Goal: Information Seeking & Learning: Learn about a topic

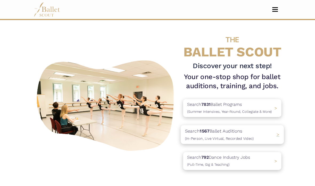
click at [231, 133] on p "Search 1567 Ballet Auditions (In-Person, Live Virtual, Recorded Video)" at bounding box center [219, 134] width 69 height 14
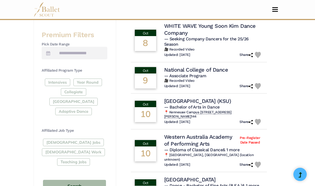
scroll to position [225, 0]
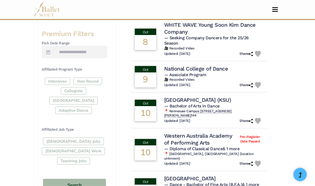
click at [56, 142] on div "Full-Time Jobs Gig Work Teaching Jobs" at bounding box center [75, 151] width 66 height 29
click at [49, 138] on div "Full-Time Jobs Gig Work Teaching Jobs" at bounding box center [75, 151] width 66 height 29
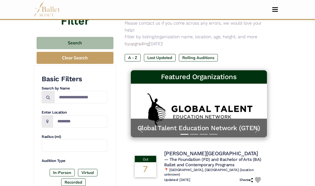
scroll to position [35, 0]
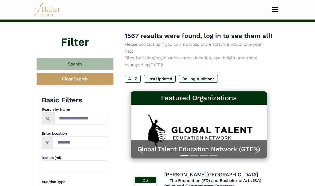
click at [278, 11] on button "Toggle navigation" at bounding box center [275, 9] width 13 height 5
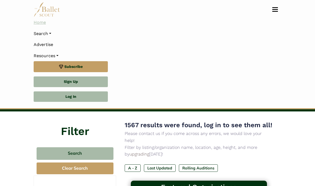
click at [43, 22] on link "Home" at bounding box center [158, 22] width 248 height 11
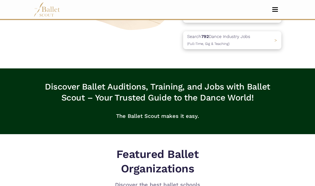
scroll to position [109, 0]
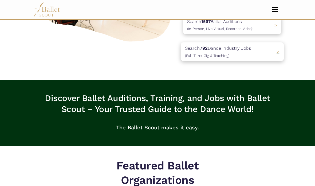
click at [220, 54] on span "(Full-Time, Gig & Teaching)" at bounding box center [207, 55] width 45 height 4
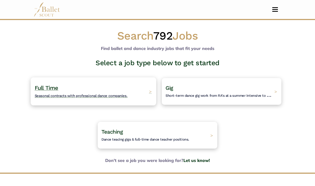
click at [135, 86] on div "Full Time Seasonal contracts with professional dance companies. >" at bounding box center [93, 91] width 125 height 28
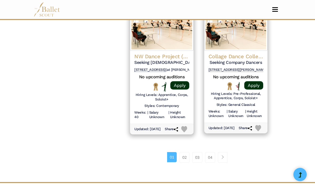
scroll to position [749, 0]
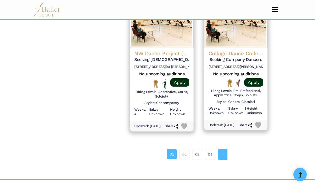
click at [224, 153] on link "Page navigation example" at bounding box center [223, 154] width 10 height 11
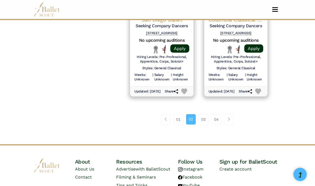
scroll to position [786, 0]
click at [215, 119] on link "04" at bounding box center [216, 119] width 10 height 11
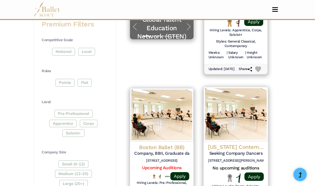
scroll to position [276, 0]
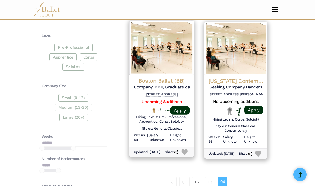
click at [169, 77] on h4 "Boston Ballet (BB)" at bounding box center [162, 80] width 56 height 7
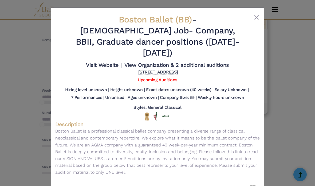
scroll to position [4, 0]
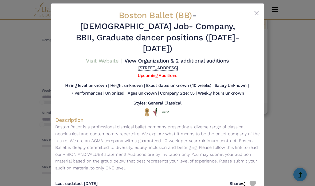
click at [121, 57] on link "Visit Website |" at bounding box center [103, 60] width 35 height 6
